Goal: Obtain resource: Download file/media

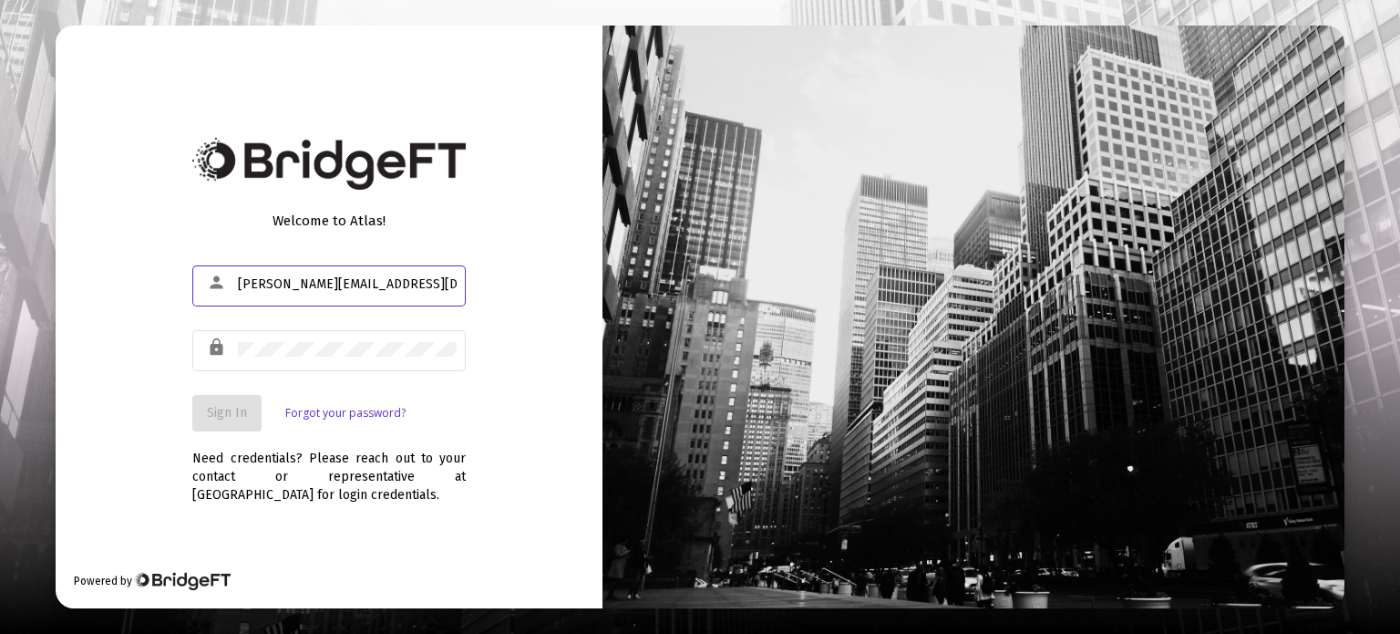
type input "jesse@fortune45.com"
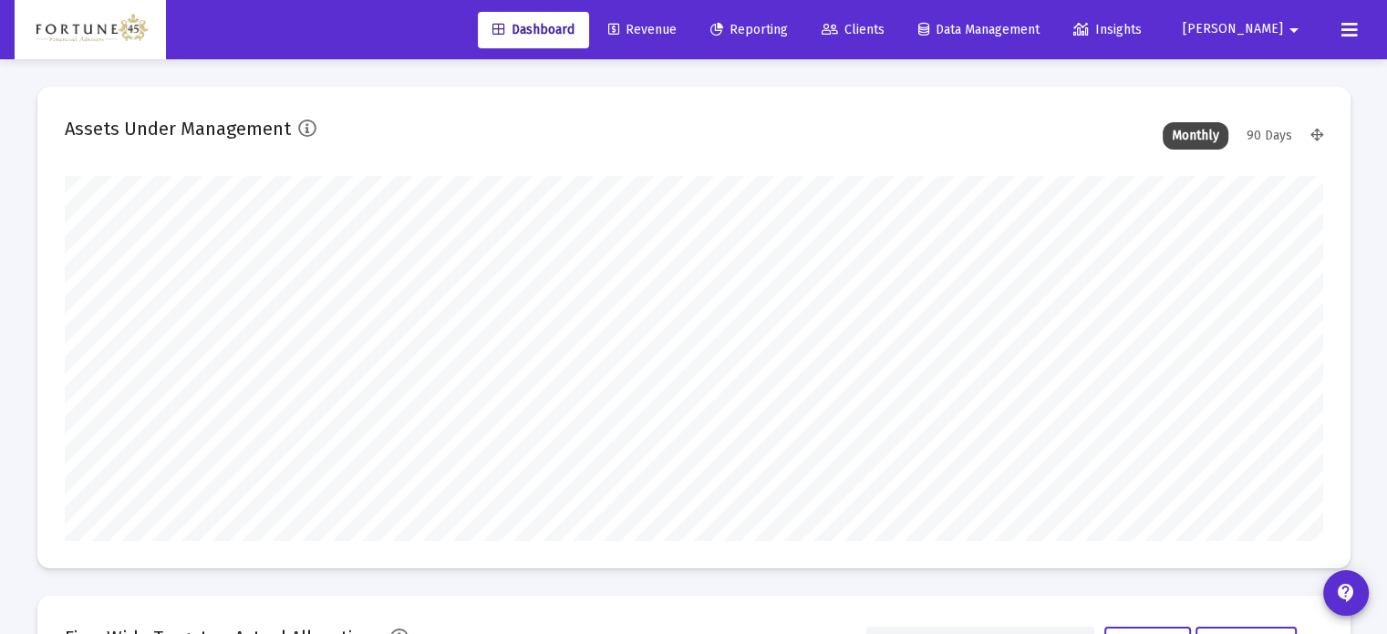
scroll to position [365, 677]
type input "2025-08-08"
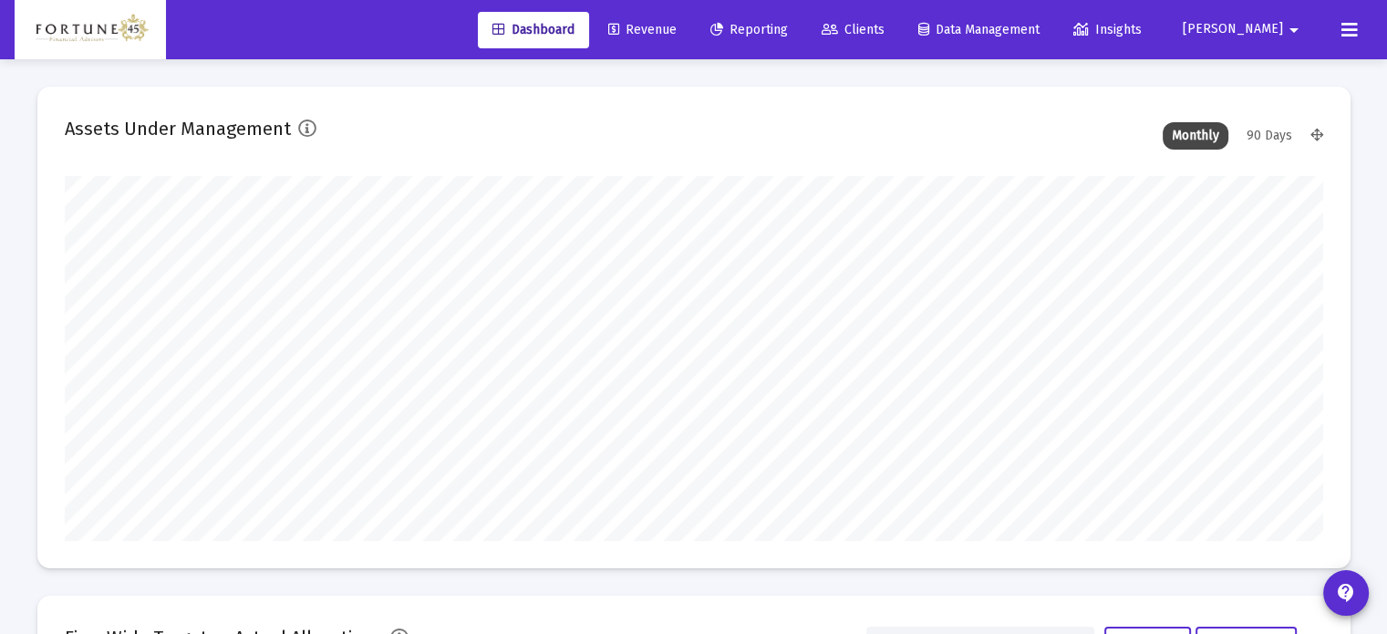
click at [788, 25] on span "Reporting" at bounding box center [748, 29] width 77 height 15
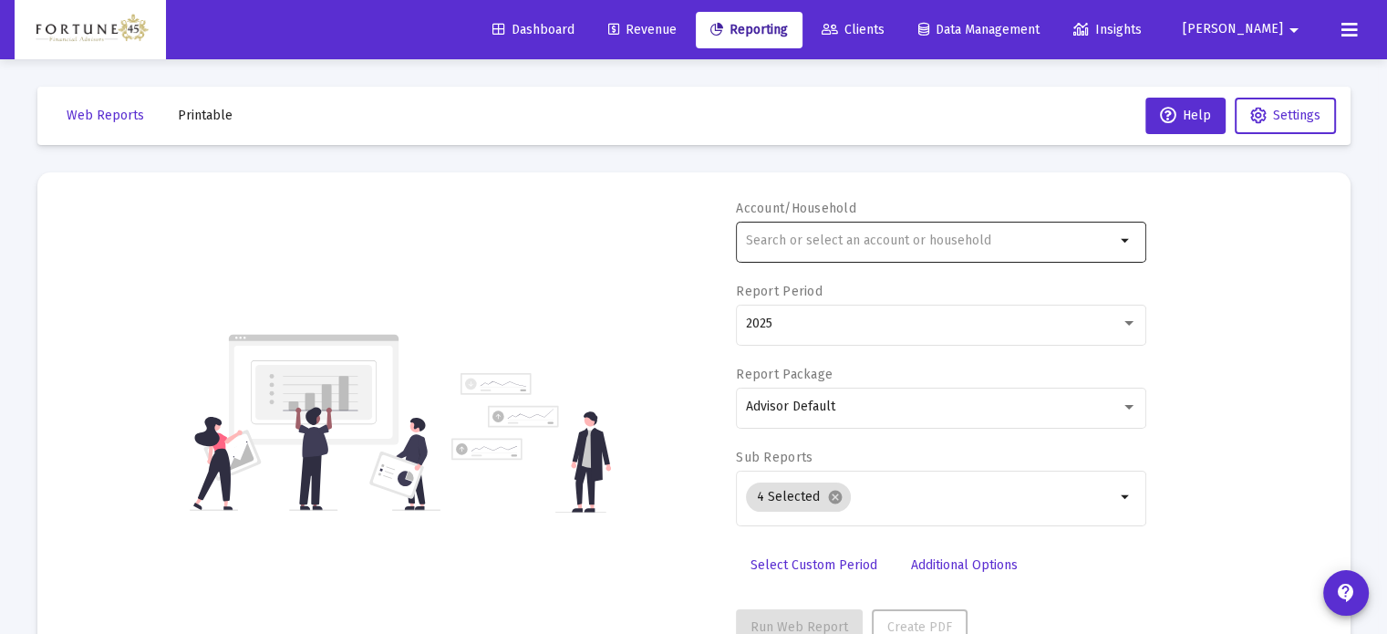
click at [904, 232] on div at bounding box center [930, 240] width 369 height 45
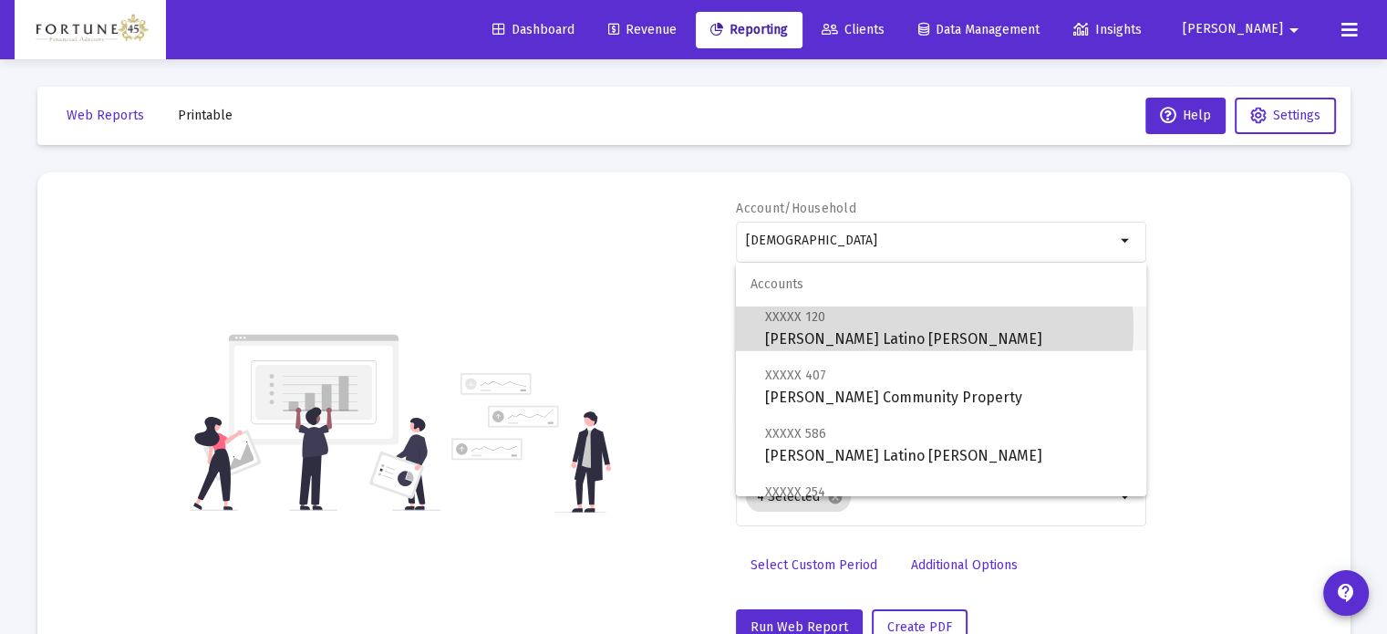
click at [884, 328] on span "XXXXX 120 Jeremy Latino Roth IRA" at bounding box center [948, 327] width 367 height 45
type input "[PERSON_NAME] Latino [PERSON_NAME]"
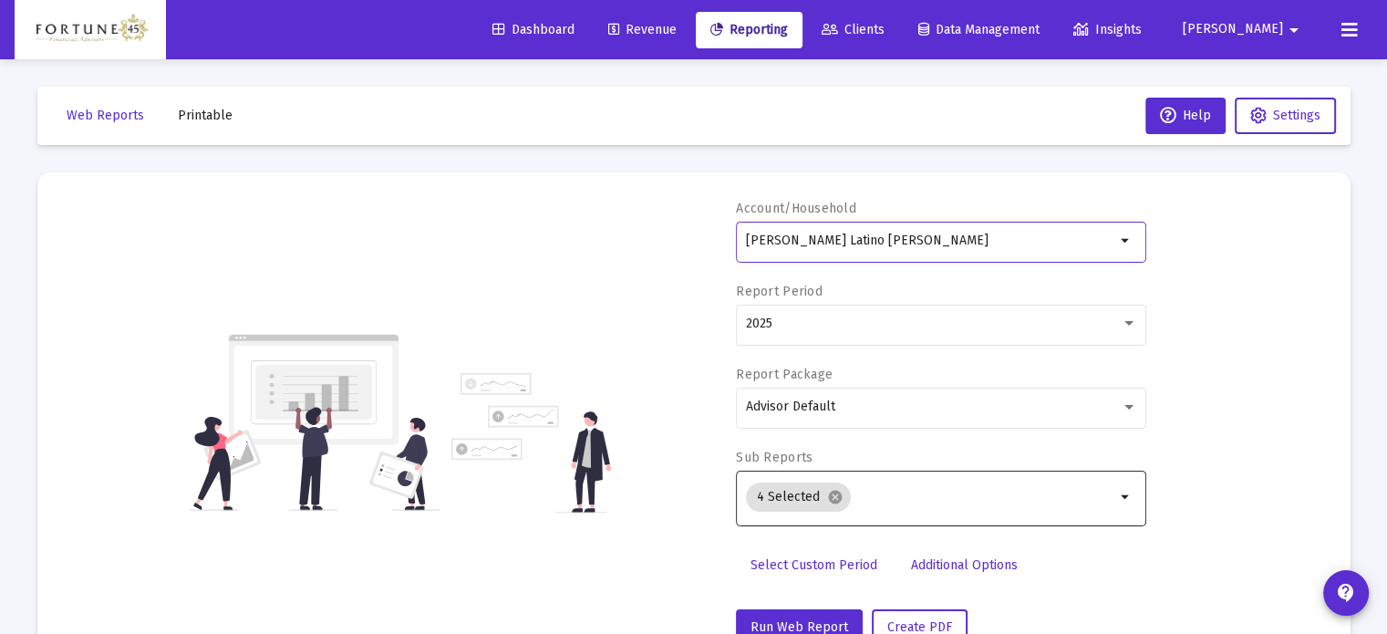
click at [924, 498] on input "Selection" at bounding box center [986, 497] width 257 height 15
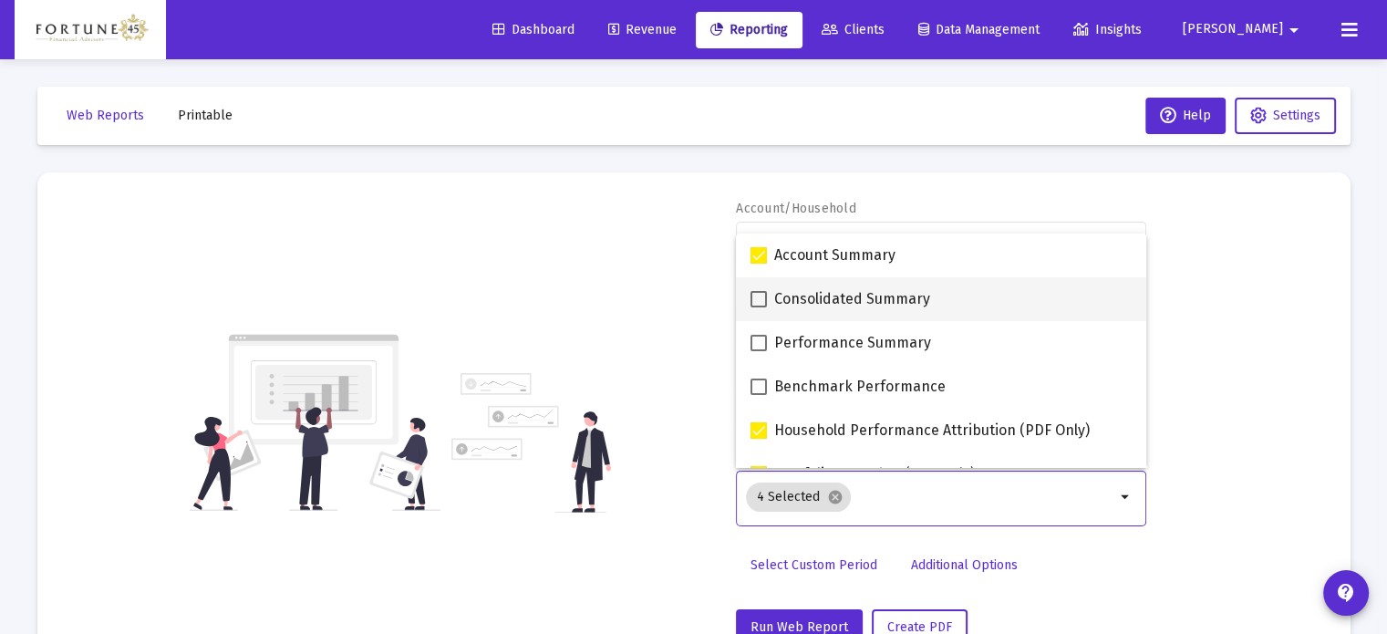
click at [762, 301] on span at bounding box center [758, 299] width 16 height 16
click at [759, 307] on input "Consolidated Summary" at bounding box center [758, 307] width 1 height 1
checkbox input "true"
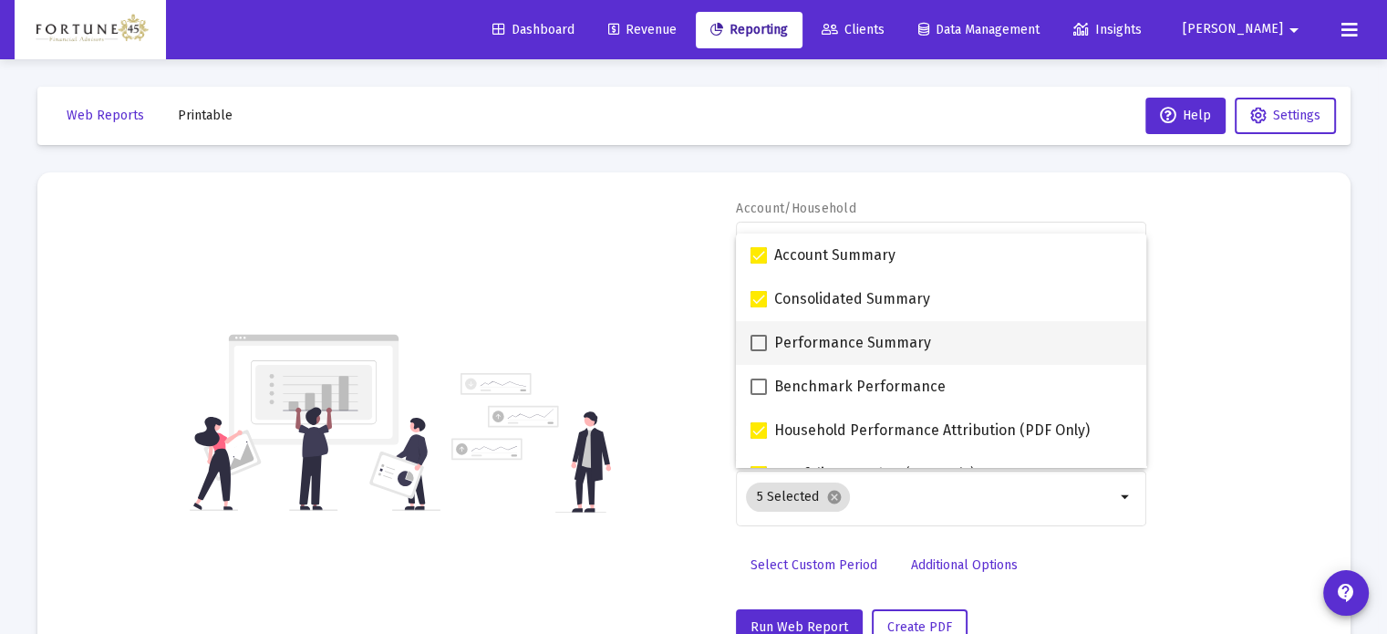
click at [760, 344] on span at bounding box center [758, 343] width 16 height 16
click at [759, 351] on input "Performance Summary" at bounding box center [758, 351] width 1 height 1
checkbox input "true"
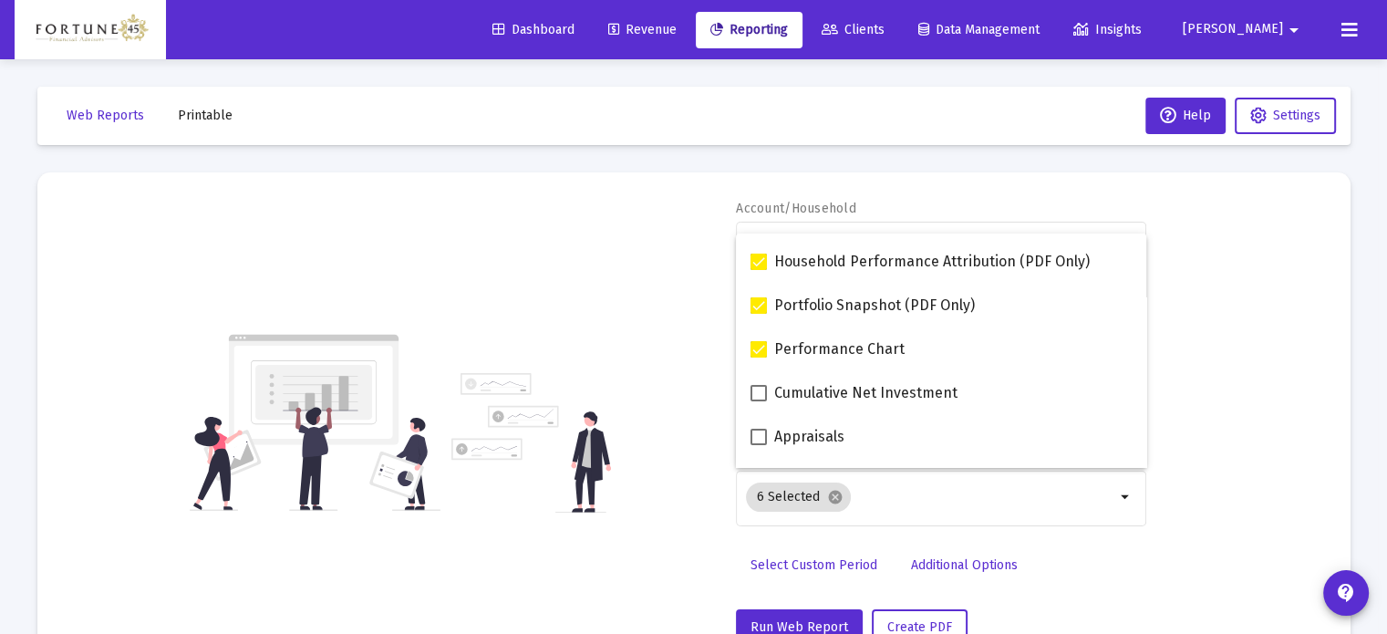
scroll to position [176, 0]
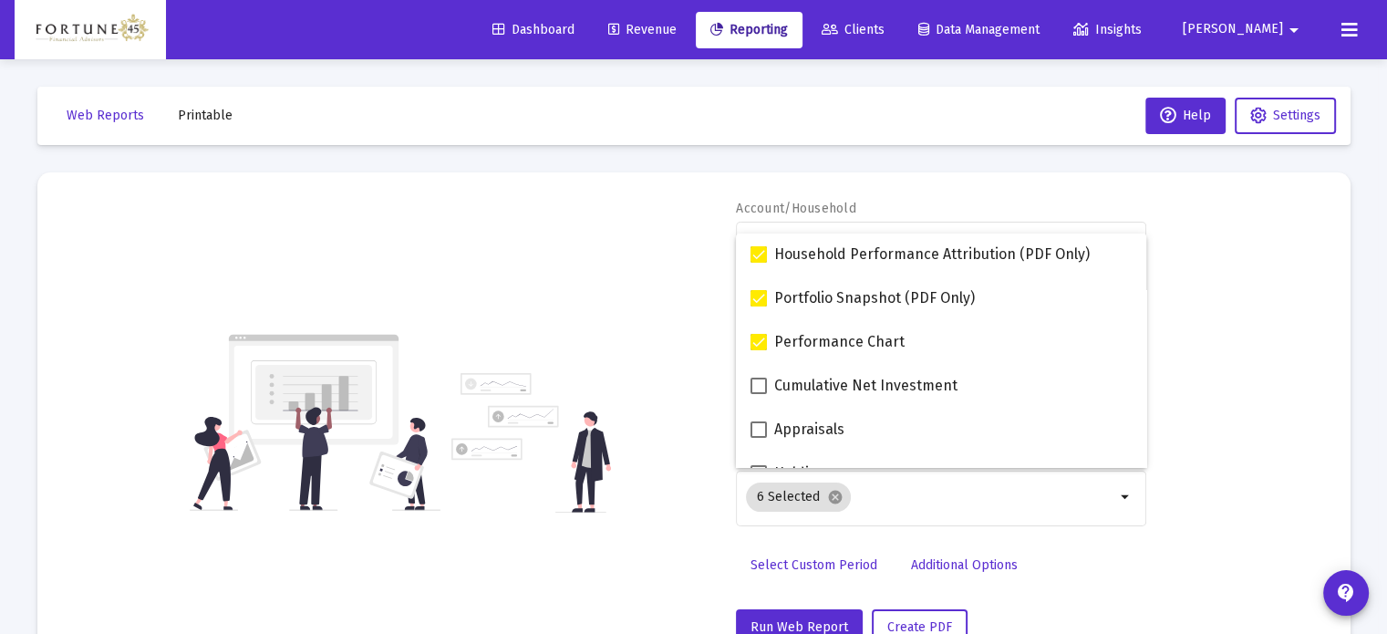
click at [1070, 583] on div "Select Custom Period Additional Options" at bounding box center [941, 570] width 410 height 47
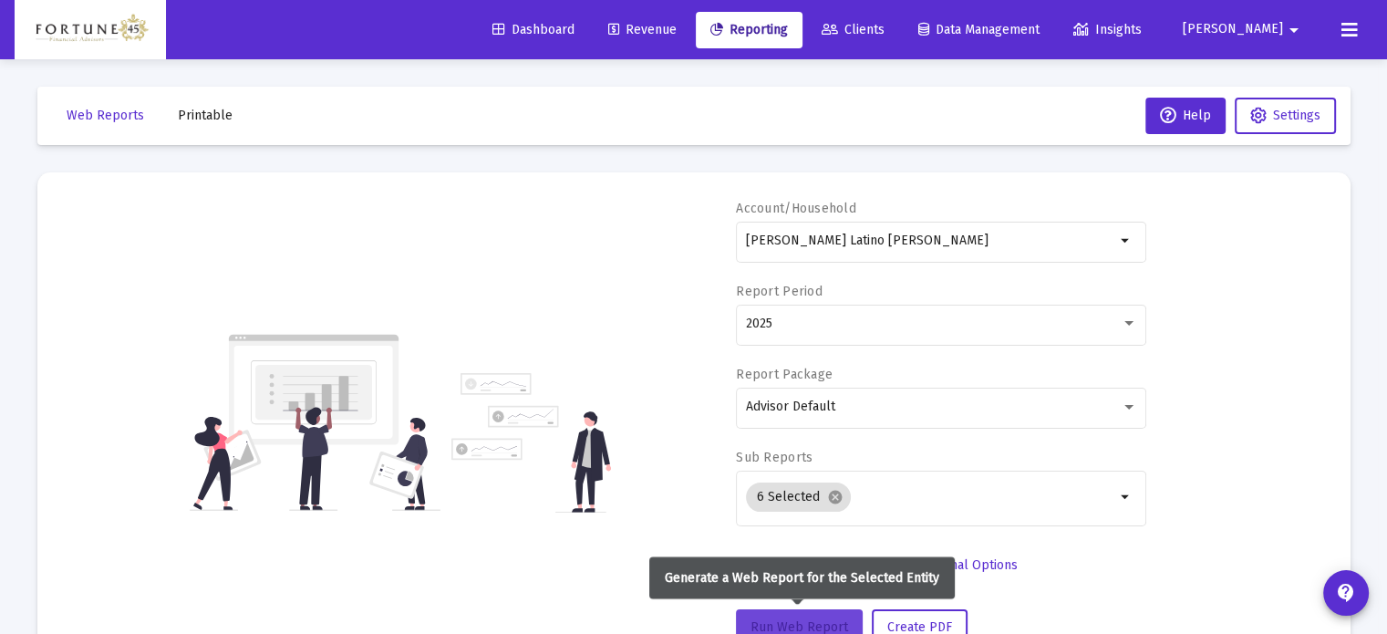
click at [806, 621] on span "Run Web Report" at bounding box center [799, 626] width 98 height 15
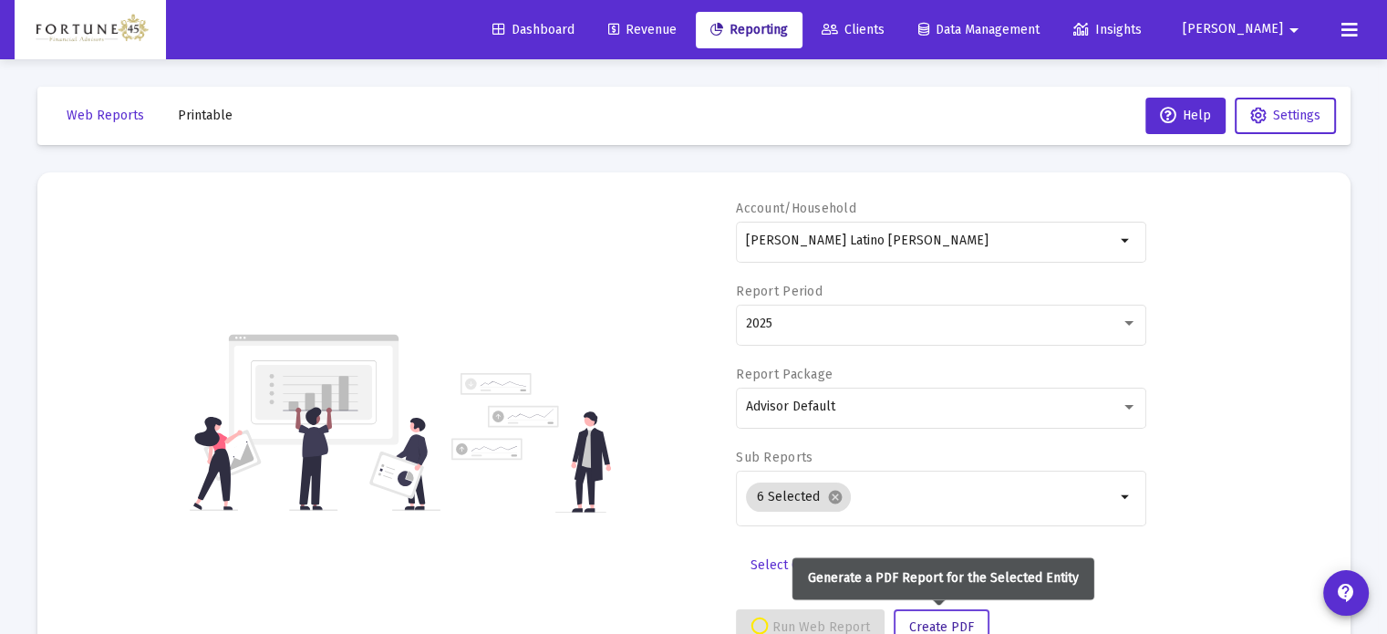
click at [963, 619] on span "Create PDF" at bounding box center [941, 626] width 65 height 15
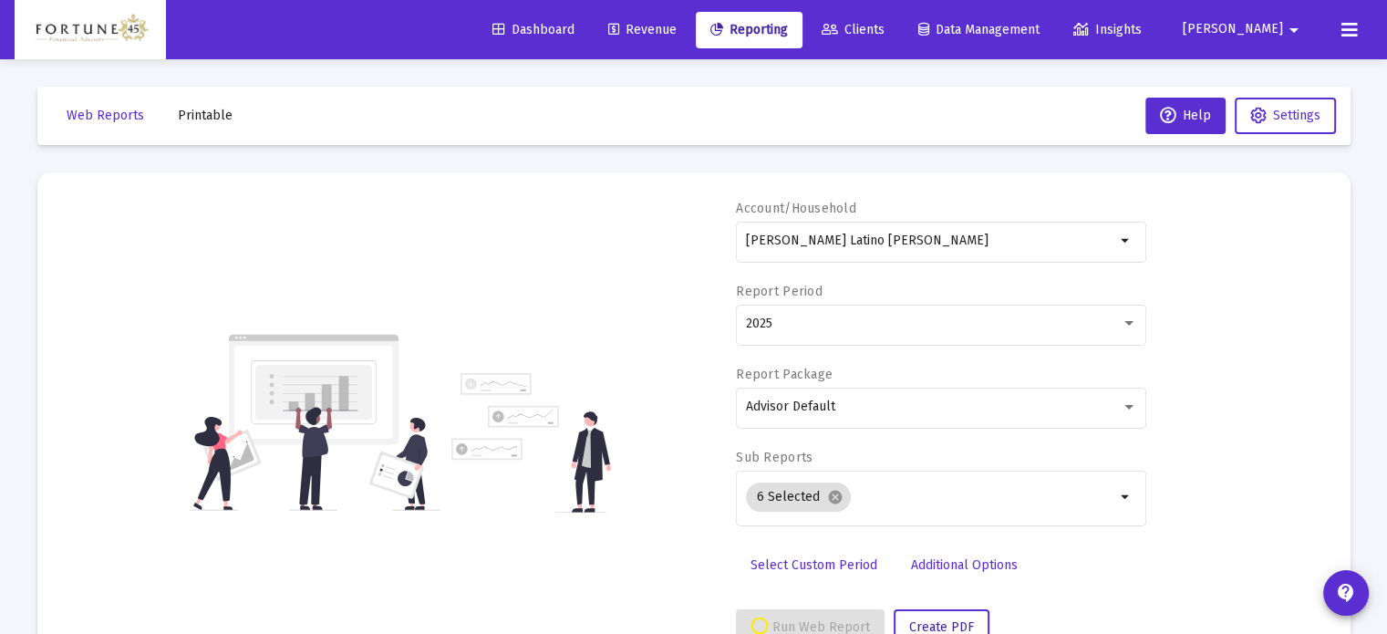
scroll to position [65, 0]
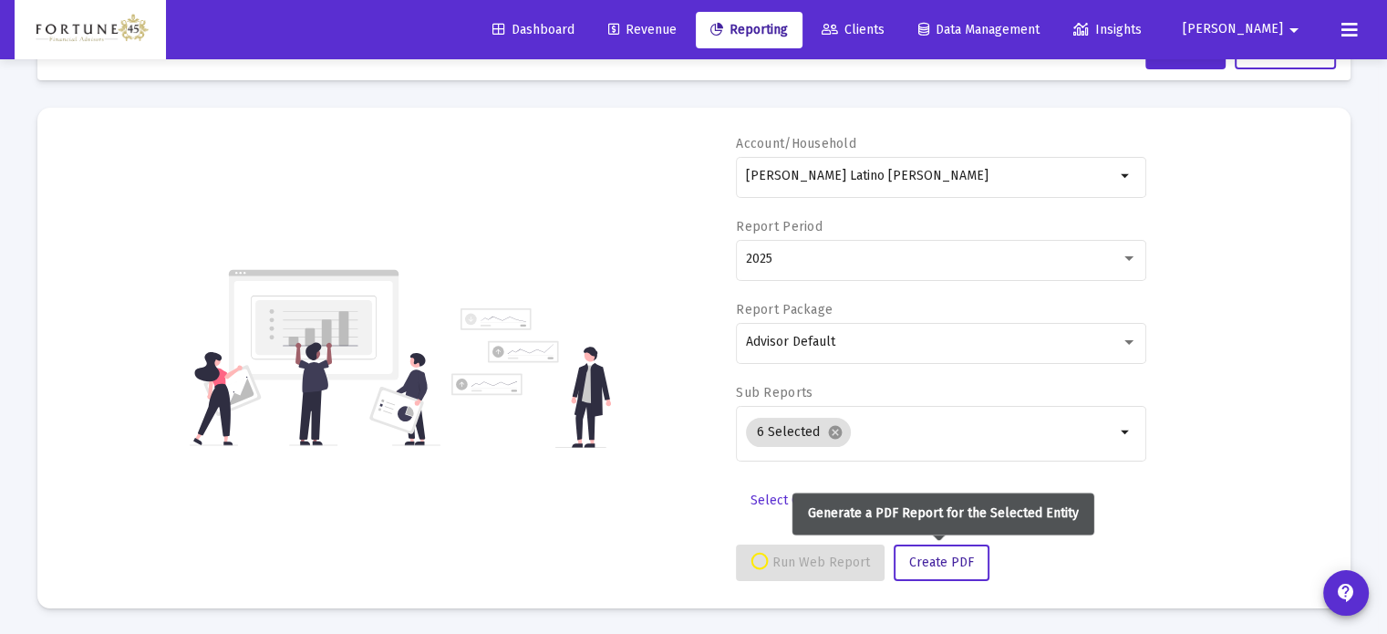
drag, startPoint x: 956, startPoint y: 552, endPoint x: 940, endPoint y: 539, distance: 20.1
click at [940, 539] on div "Account/Household Jeremy Latino Roth IRA arrow_drop_down Report Period 2025 Rep…" at bounding box center [941, 358] width 410 height 446
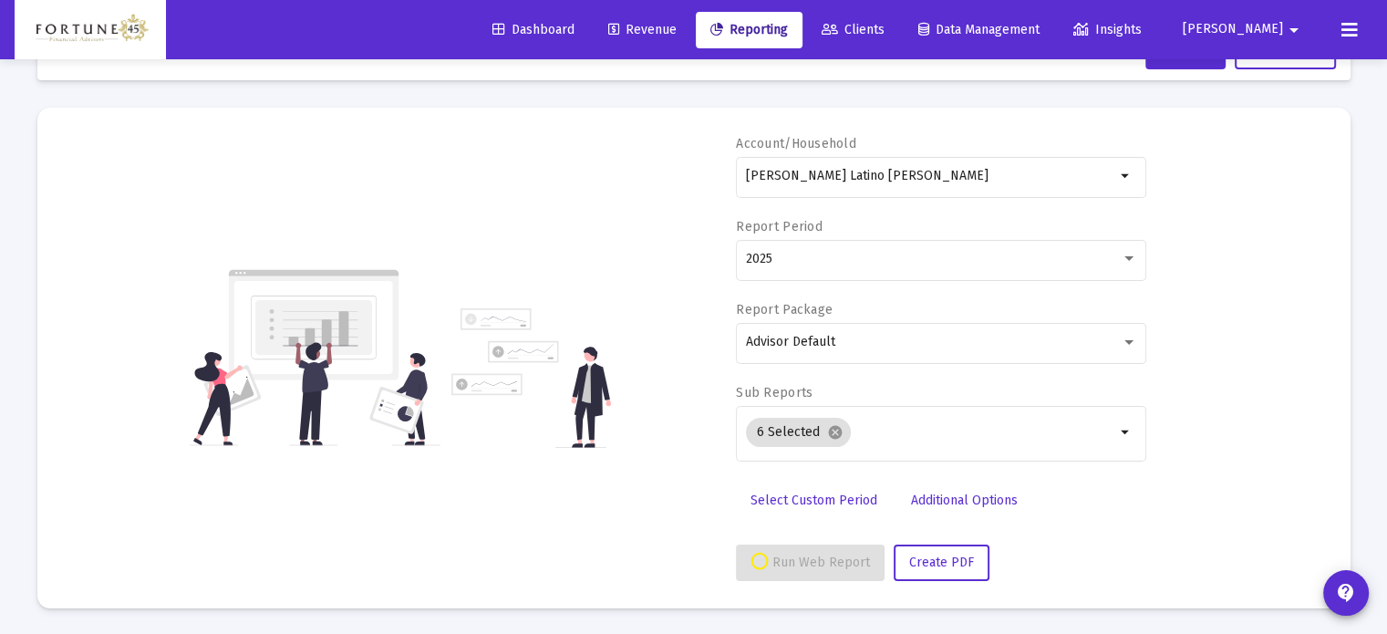
click at [1213, 308] on div "Account/Household Jeremy Latino Roth IRA arrow_drop_down Report Period 2025 Rep…" at bounding box center [694, 358] width 1258 height 446
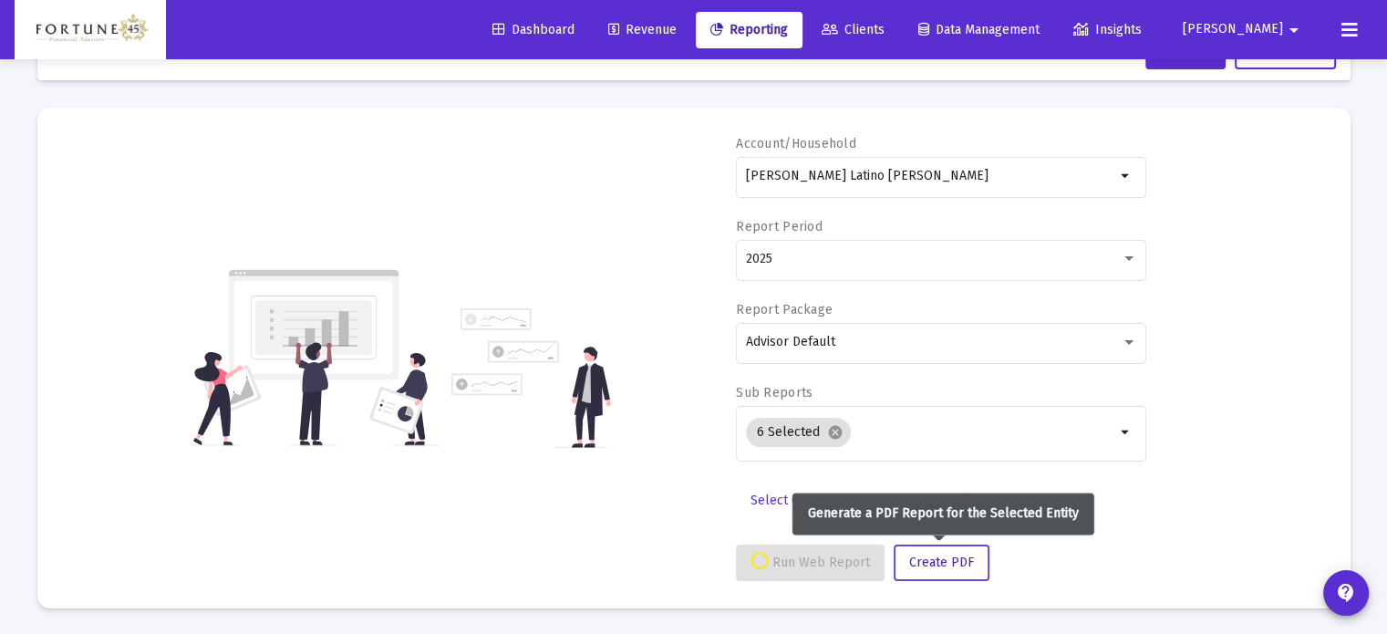
click at [955, 565] on span "Create PDF" at bounding box center [941, 561] width 65 height 15
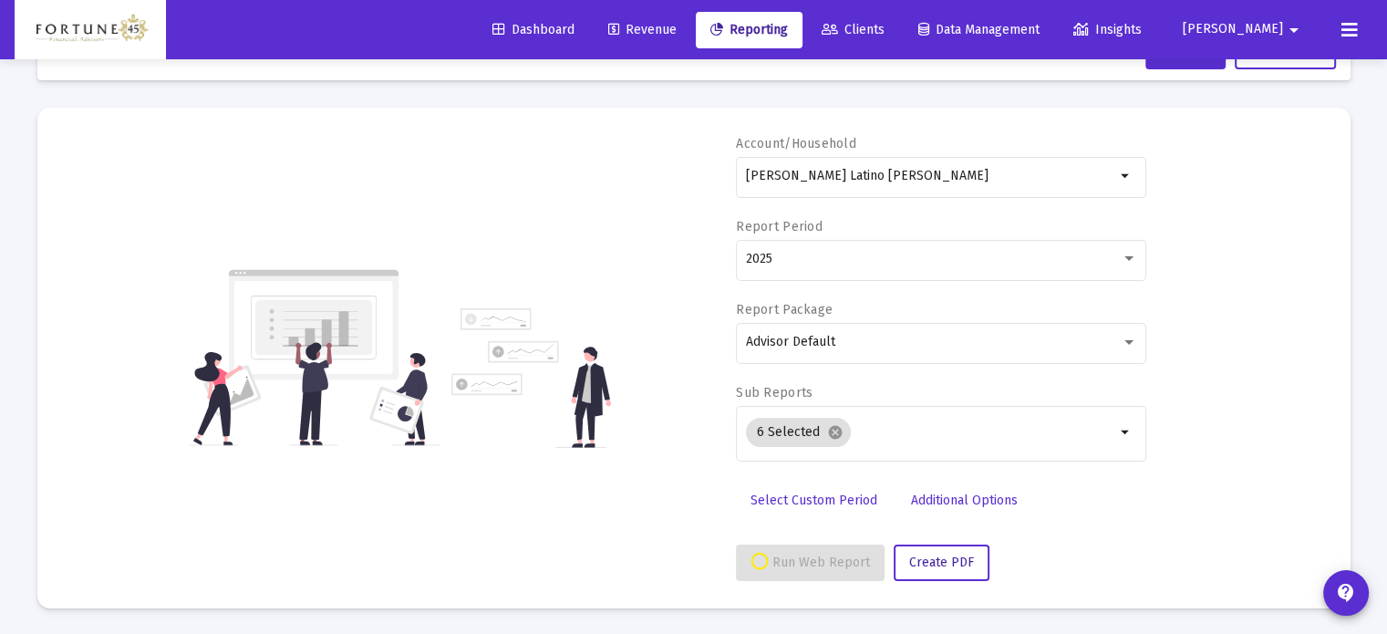
select select "View all"
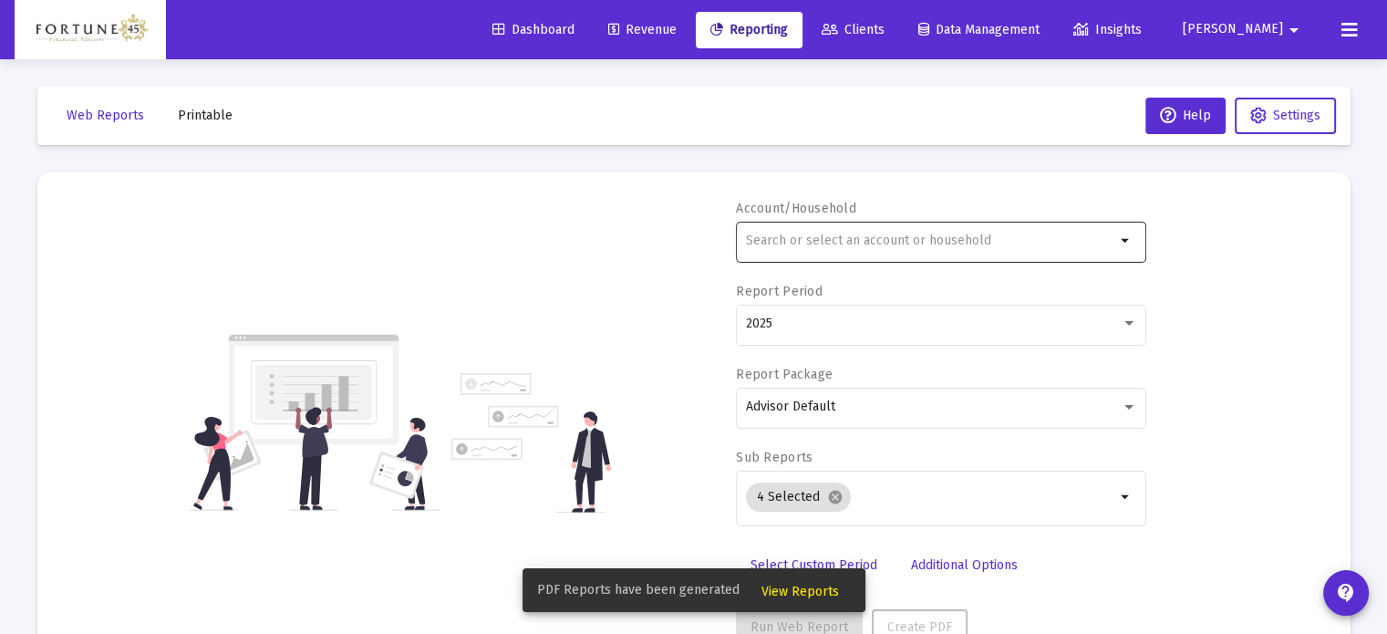
click at [891, 254] on div at bounding box center [930, 240] width 369 height 45
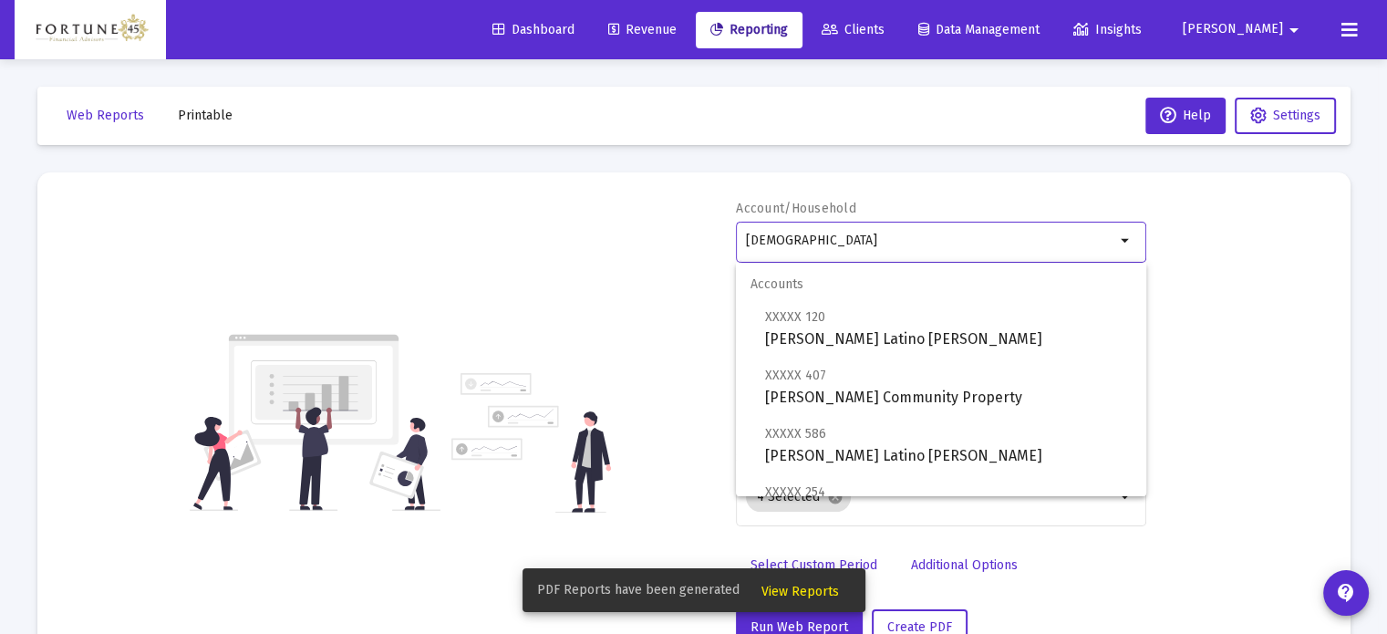
type input "[DEMOGRAPHIC_DATA]"
click at [811, 591] on span "View Reports" at bounding box center [799, 591] width 77 height 15
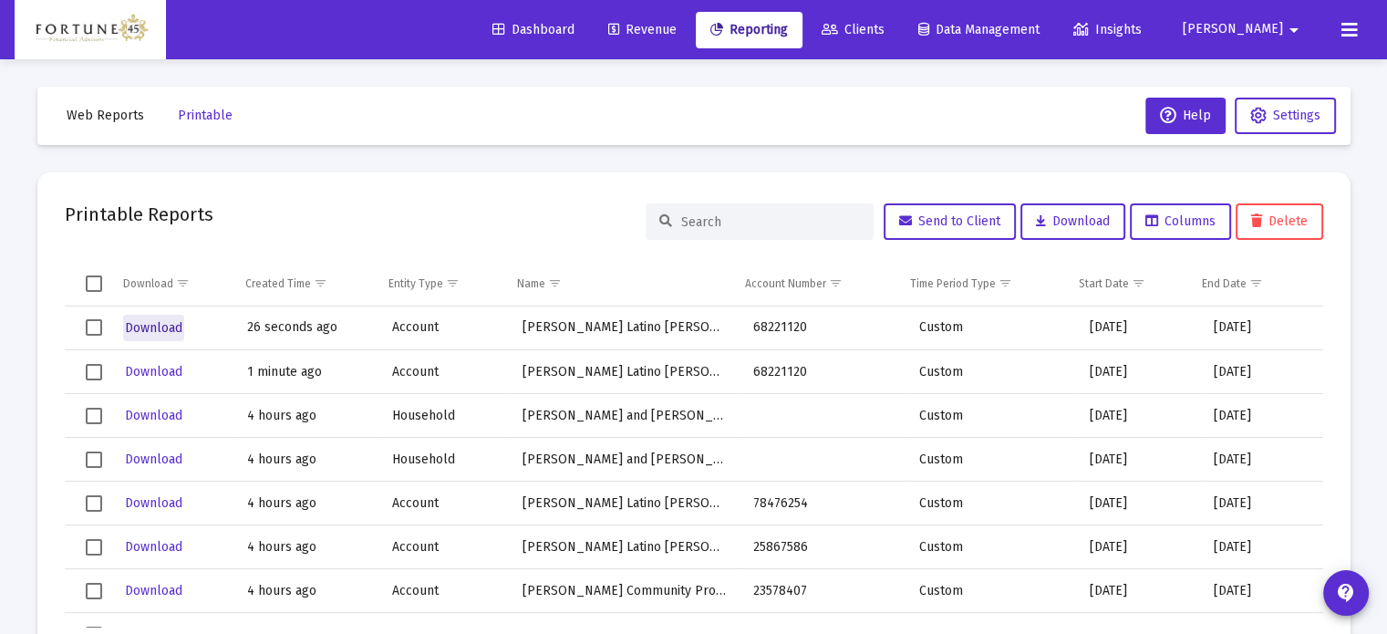
click at [139, 327] on span "Download" at bounding box center [153, 327] width 57 height 15
click at [115, 111] on span "Web Reports" at bounding box center [105, 115] width 77 height 15
